Goal: Find specific page/section

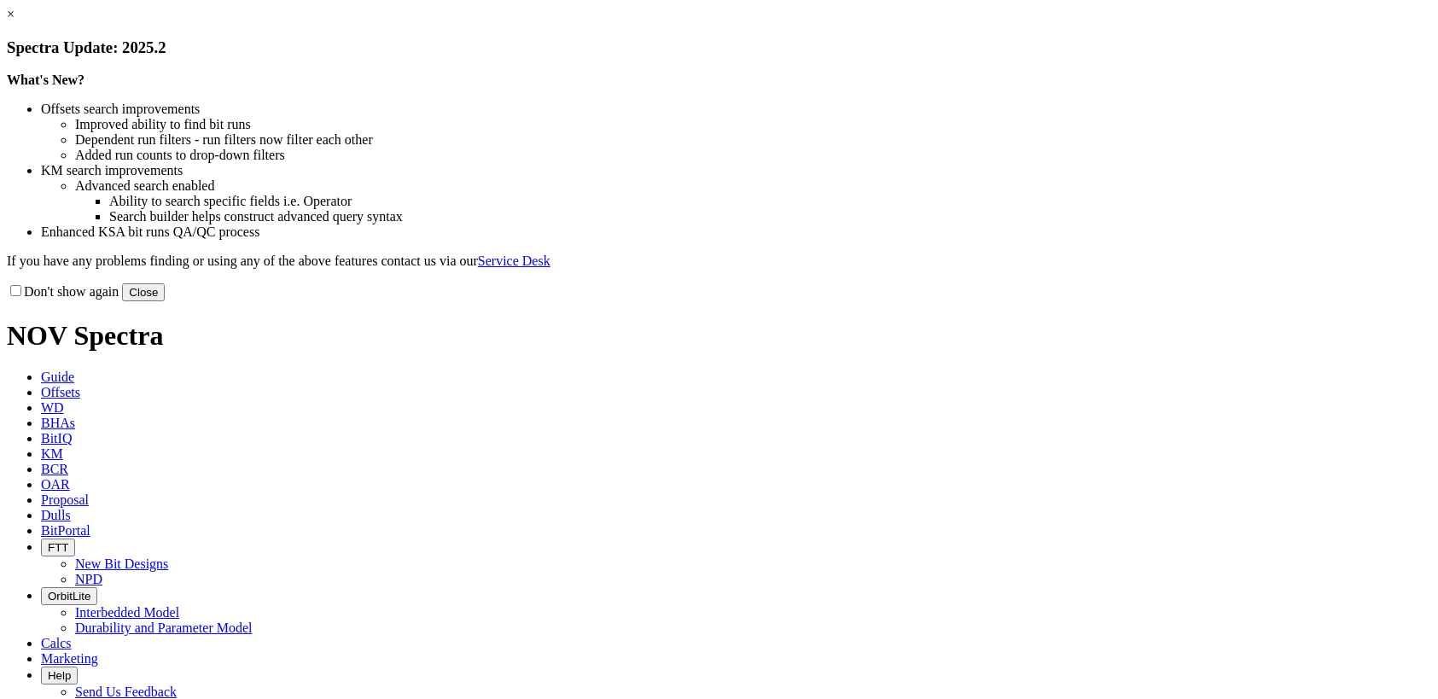
click at [165, 301] on button "Close" at bounding box center [143, 292] width 43 height 18
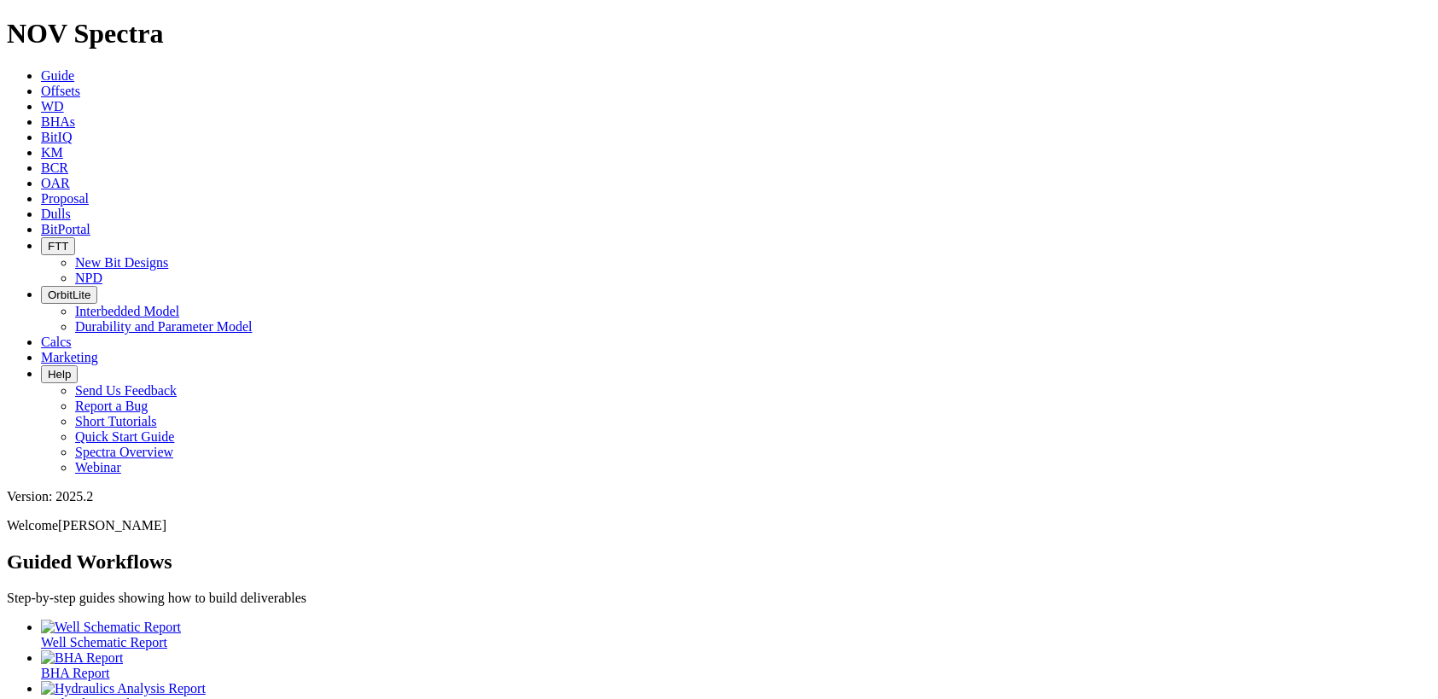
click at [41, 206] on icon at bounding box center [41, 213] width 0 height 15
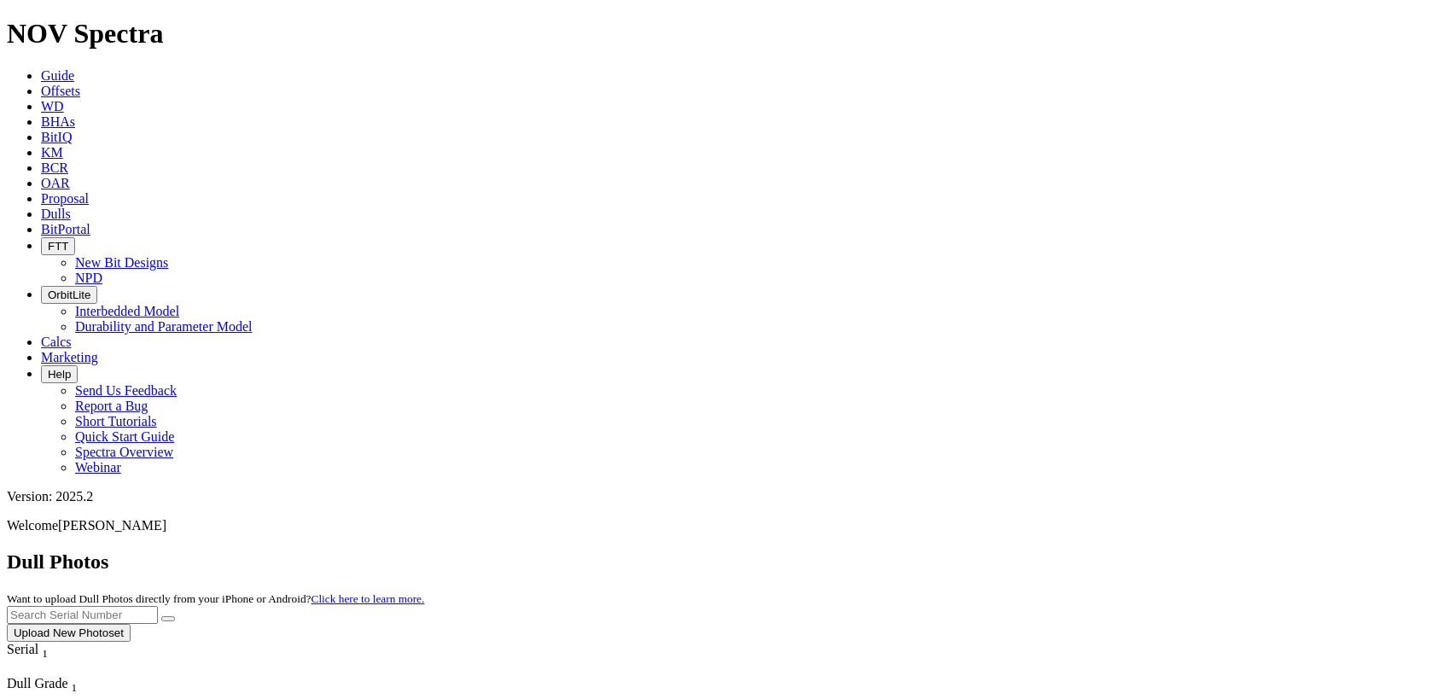
click at [158, 606] on input "text" at bounding box center [82, 615] width 151 height 18
type input "8"
type input "A320735"
click at [161, 616] on button "submit" at bounding box center [168, 618] width 14 height 5
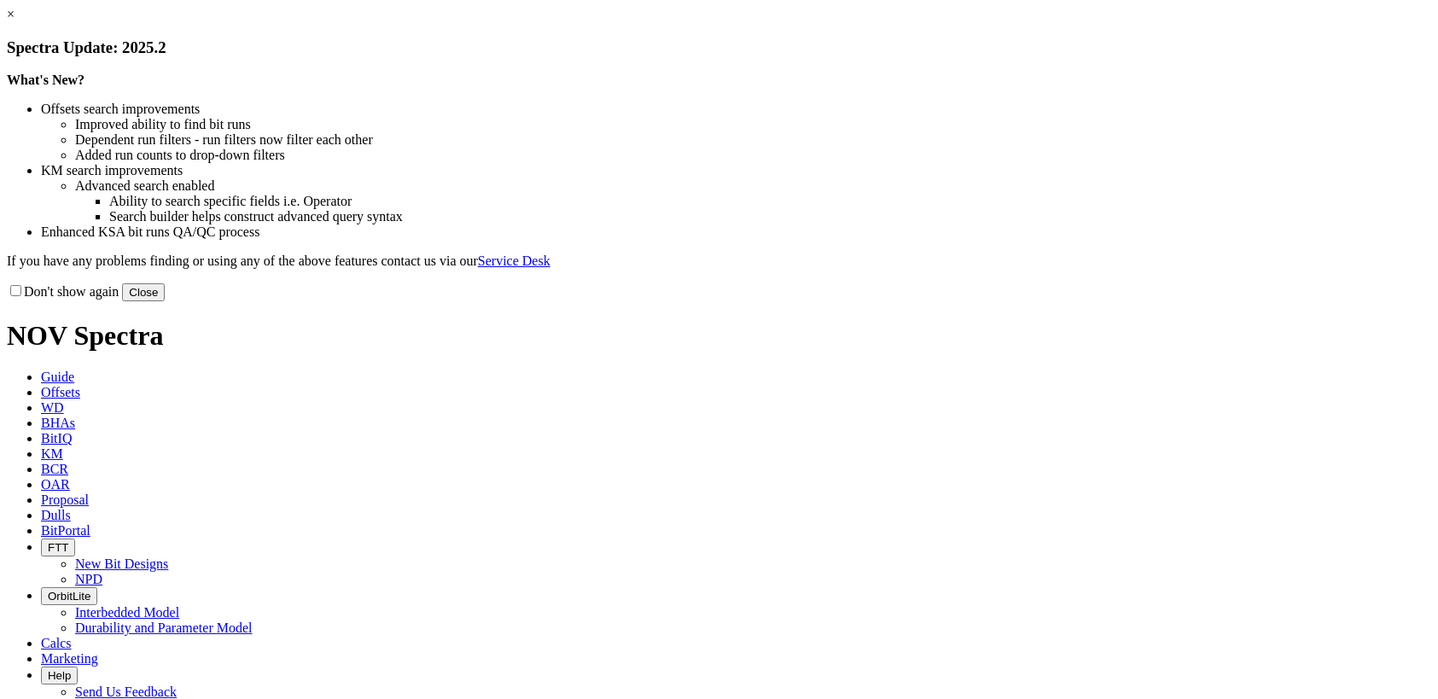
click at [15, 21] on link "×" at bounding box center [11, 14] width 8 height 15
